Goal: Task Accomplishment & Management: Manage account settings

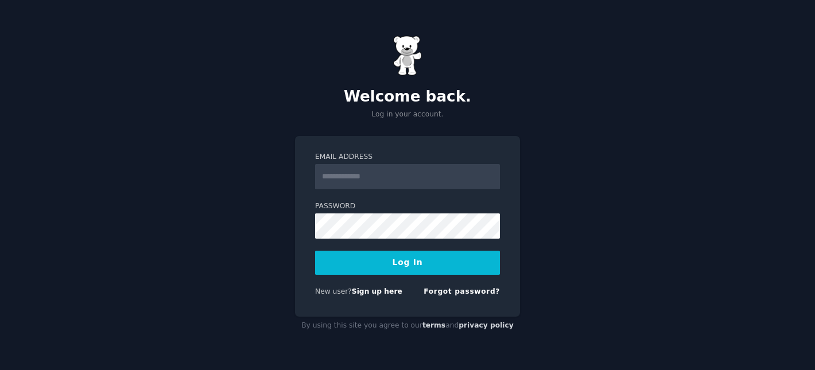
click at [395, 170] on input "Email Address" at bounding box center [407, 176] width 185 height 25
type input "**********"
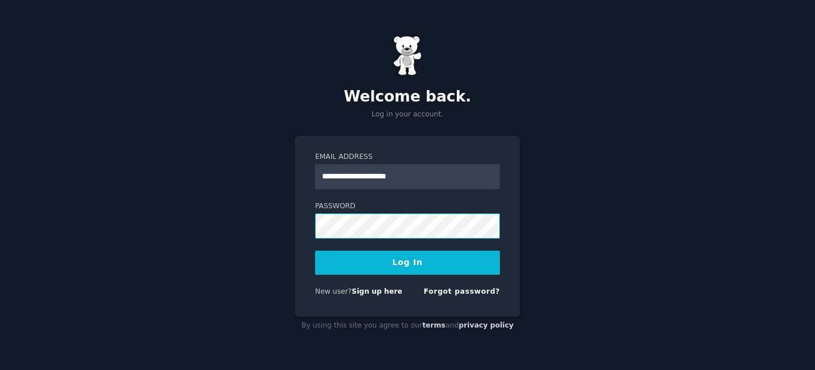
click at [315, 251] on button "Log In" at bounding box center [407, 263] width 185 height 24
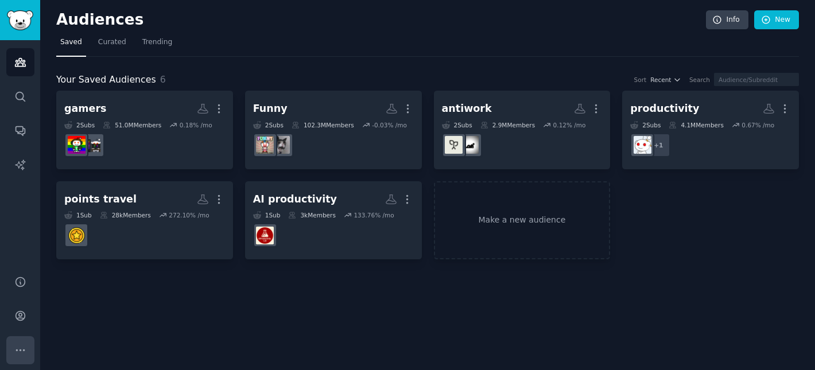
click at [27, 348] on button "More" at bounding box center [20, 350] width 28 height 28
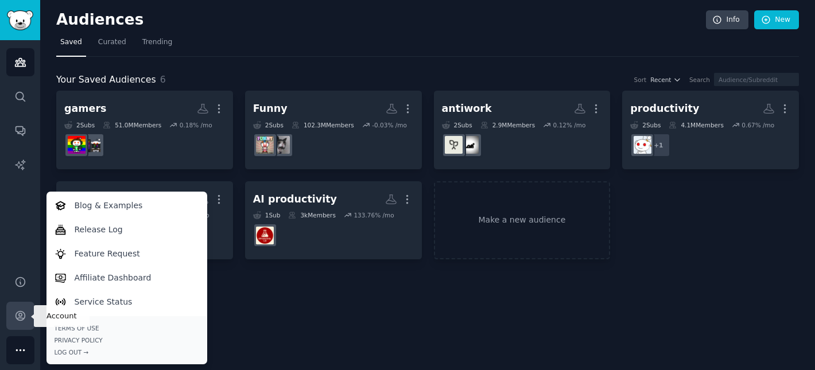
click at [20, 320] on icon "Sidebar" at bounding box center [19, 315] width 9 height 9
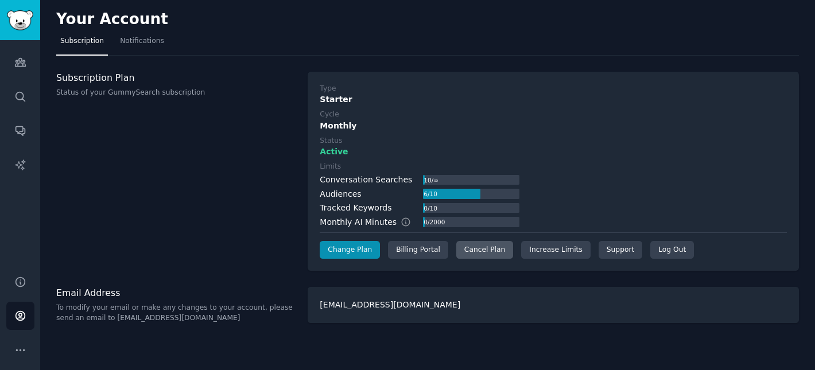
click at [484, 249] on div "Cancel Plan" at bounding box center [484, 250] width 57 height 18
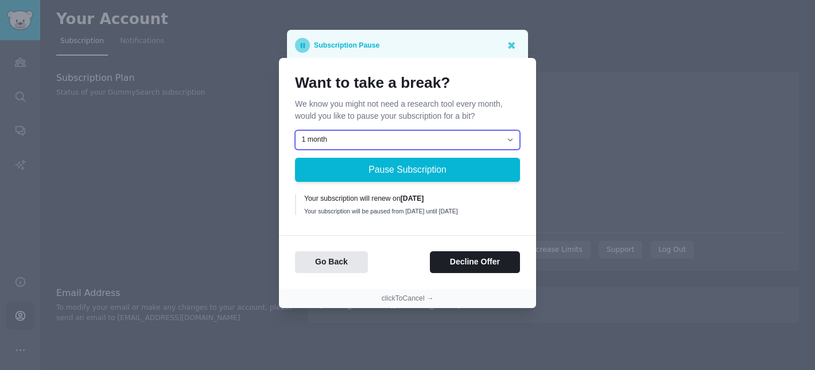
click at [457, 137] on select "1 month 2 months 3 months Choose a custom date to resume" at bounding box center [407, 140] width 225 height 20
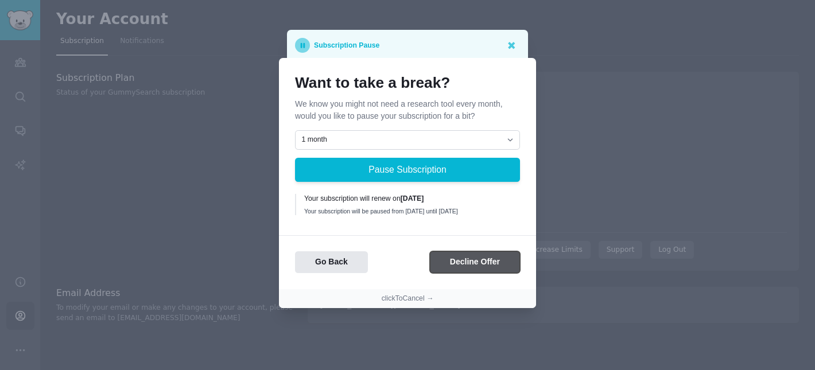
click at [456, 271] on button "Decline Offer" at bounding box center [475, 262] width 90 height 22
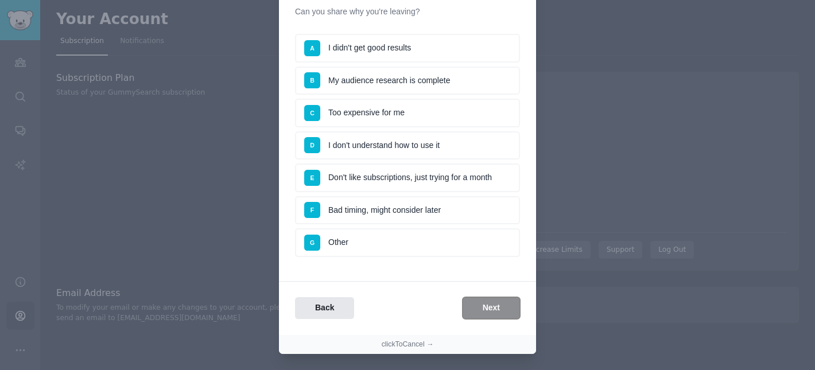
scroll to position [70, 0]
click at [457, 50] on li "A I didn't get good results" at bounding box center [407, 48] width 225 height 29
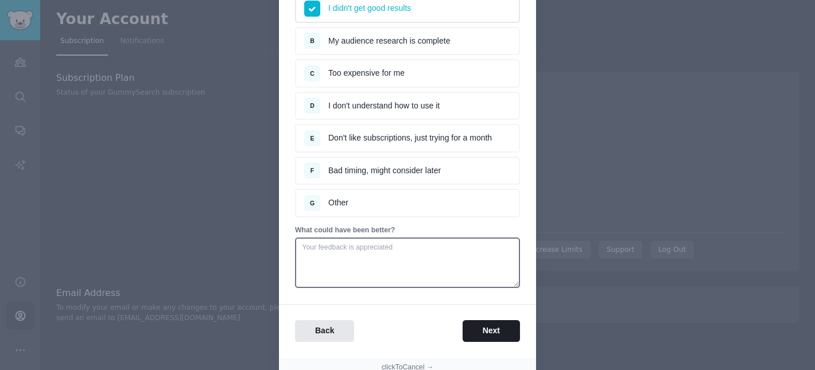
scroll to position [156, 0]
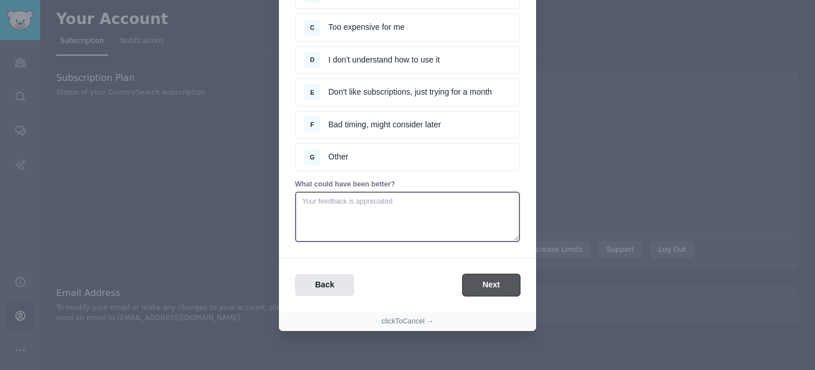
click at [480, 291] on button "Next" at bounding box center [490, 285] width 57 height 22
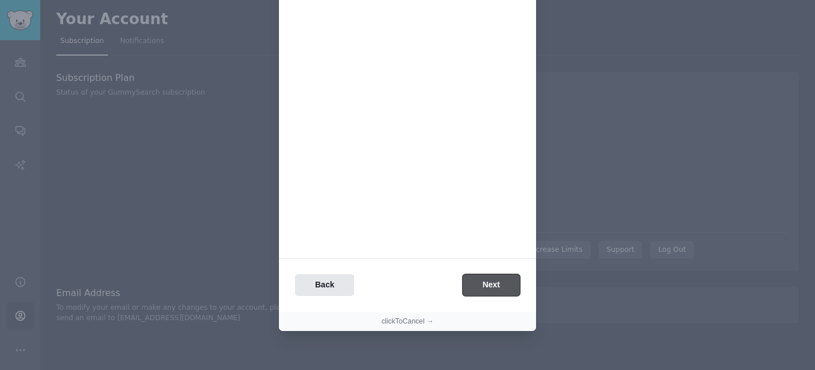
scroll to position [0, 0]
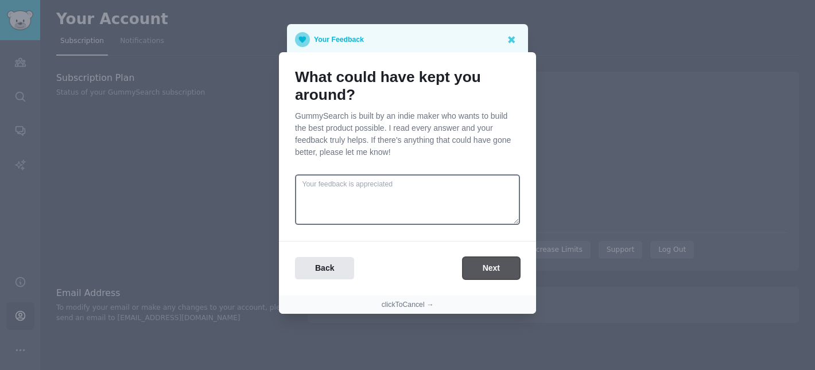
click at [498, 271] on button "Next" at bounding box center [490, 268] width 57 height 22
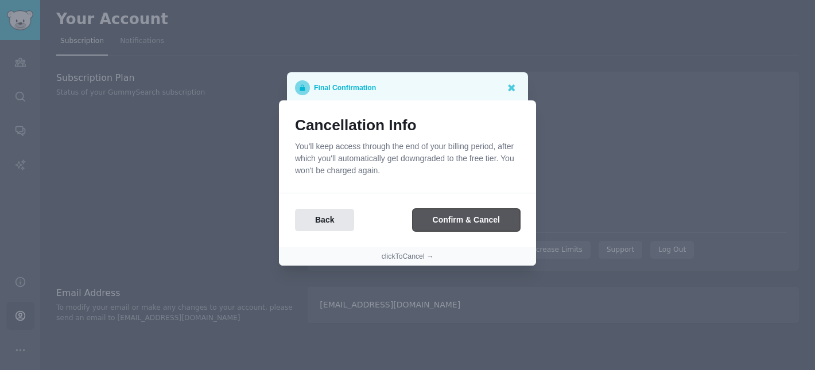
click at [467, 219] on button "Confirm & Cancel" at bounding box center [465, 220] width 107 height 22
